Goal: Information Seeking & Learning: Find specific fact

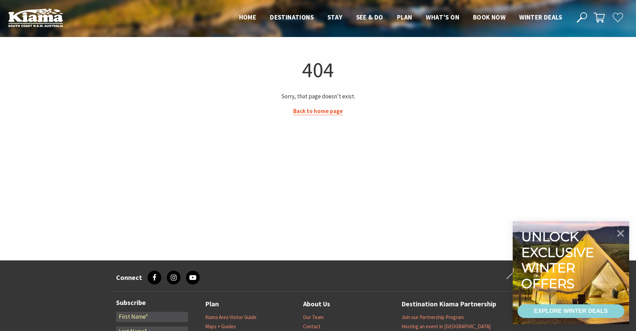
click at [311, 114] on link "Back to home page" at bounding box center [318, 111] width 50 height 8
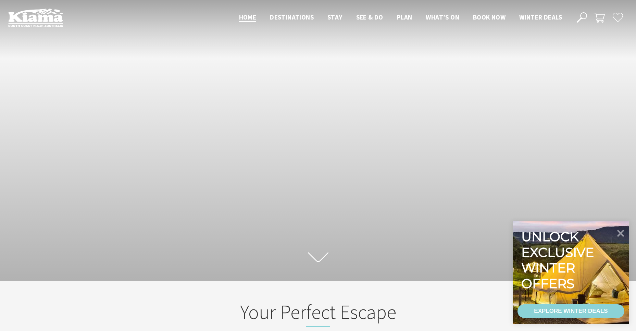
scroll to position [117, 641]
click at [585, 19] on use at bounding box center [582, 17] width 10 height 10
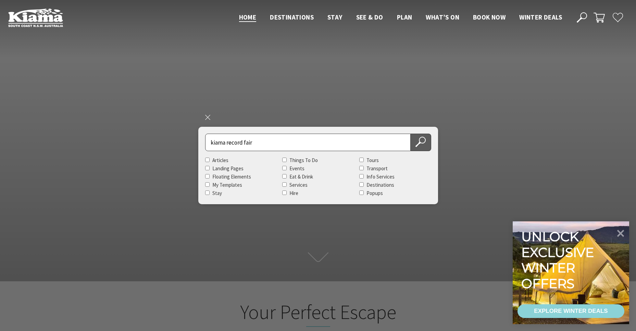
type input "kiama record fair"
click at [416, 141] on icon at bounding box center [421, 142] width 10 height 10
